Goal: Navigation & Orientation: Understand site structure

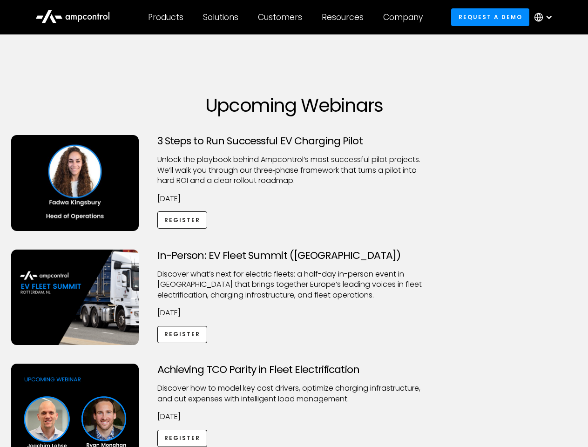
click at [286, 17] on div "Customers" at bounding box center [280, 17] width 44 height 10
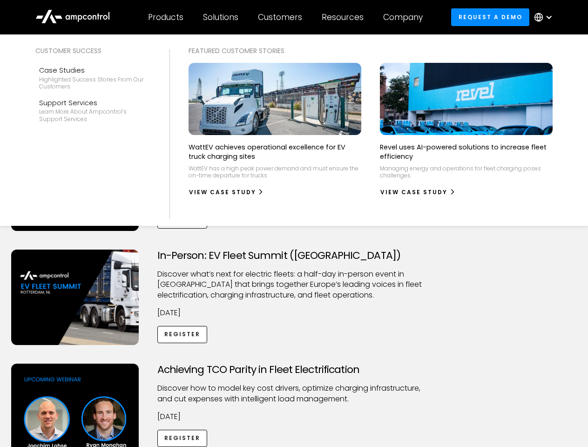
click at [165, 17] on div "Products" at bounding box center [165, 17] width 35 height 10
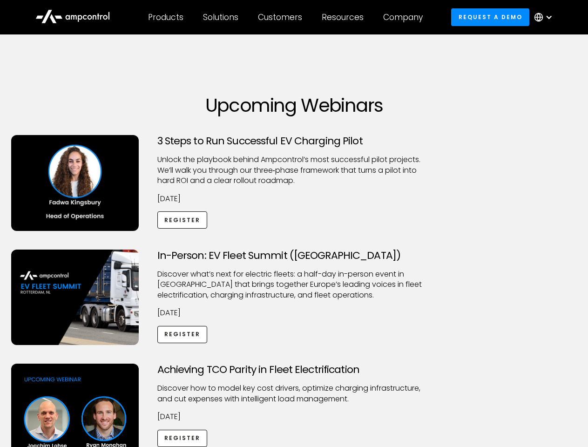
click at [221, 17] on div "Solutions" at bounding box center [220, 17] width 35 height 10
click at [282, 17] on div "Customers" at bounding box center [280, 17] width 44 height 10
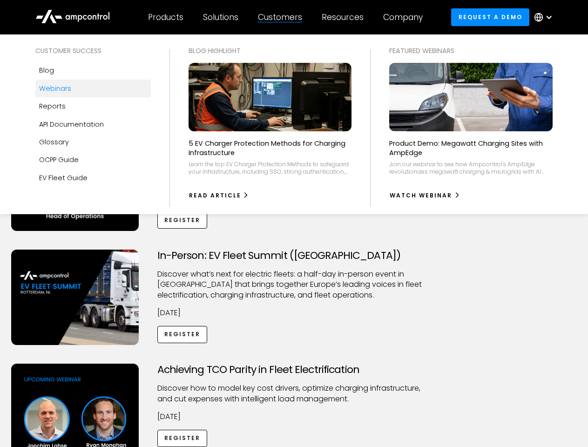
click at [344, 17] on div "Resources" at bounding box center [343, 17] width 42 height 10
click at [406, 17] on div "Company" at bounding box center [403, 17] width 40 height 10
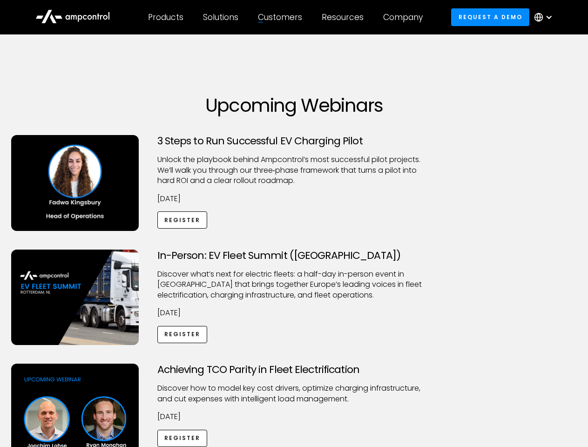
click at [545, 17] on div at bounding box center [548, 16] width 7 height 7
